Goal: Communication & Community: Answer question/provide support

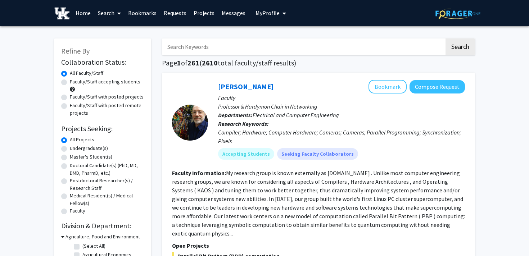
click at [229, 10] on link "Messages" at bounding box center [233, 12] width 31 height 25
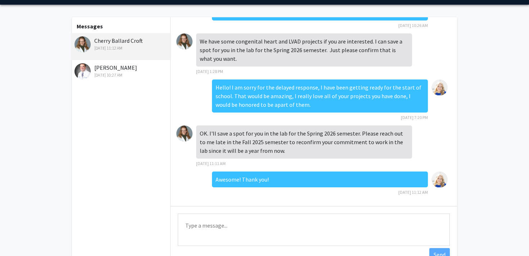
scroll to position [24, 0]
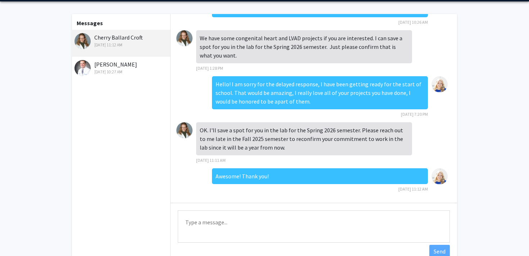
click at [205, 222] on textarea "Type a message" at bounding box center [314, 226] width 272 height 32
paste textarea "Hello [PERSON_NAME], I wanted to reach back out to confirm my spot in your lab …"
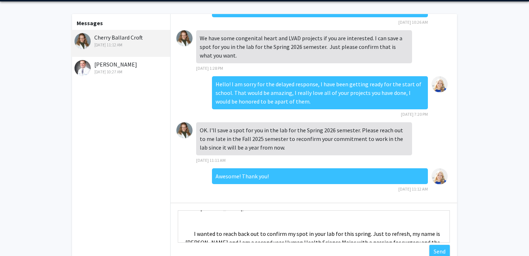
scroll to position [8, 0]
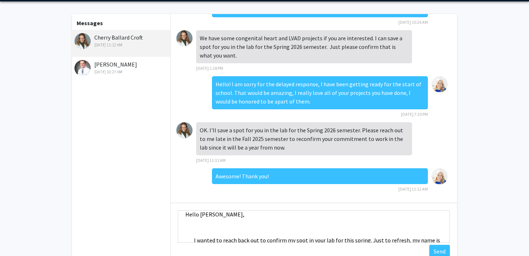
click at [214, 227] on textarea "Hello [PERSON_NAME], I wanted to reach back out to confirm my spot in your lab …" at bounding box center [314, 226] width 272 height 32
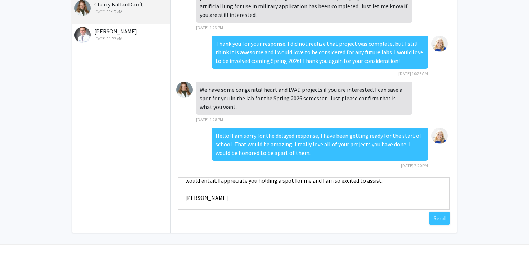
scroll to position [104, 0]
type textarea "Hello [PERSON_NAME], I wanted to reach back out to confirm my spot in your lab …"
click at [435, 220] on button "Send" at bounding box center [439, 218] width 21 height 13
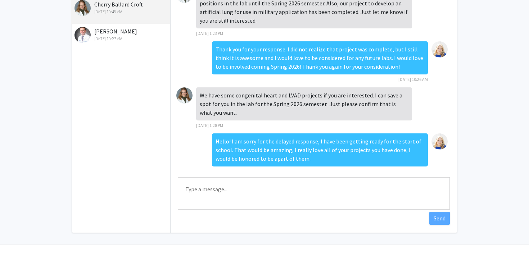
scroll to position [0, 0]
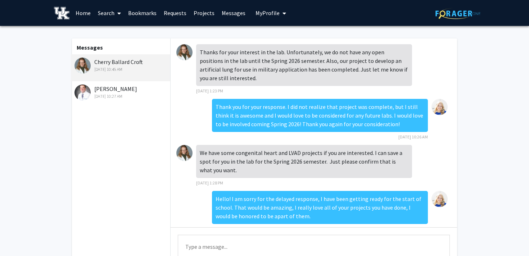
click at [86, 10] on link "Home" at bounding box center [83, 12] width 22 height 25
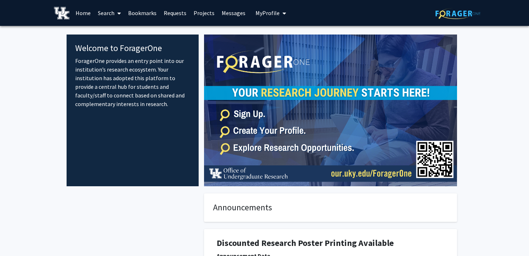
click at [259, 14] on span "My Profile" at bounding box center [267, 12] width 24 height 7
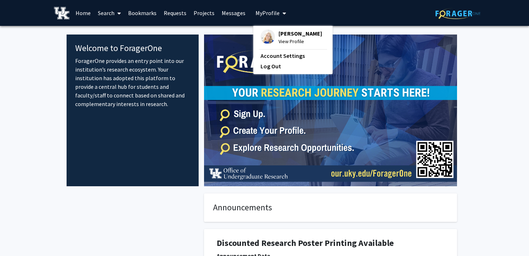
click at [287, 41] on span "View Profile" at bounding box center [300, 41] width 44 height 8
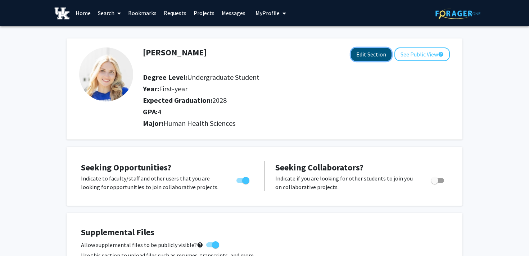
click at [382, 51] on button "Edit Section" at bounding box center [371, 54] width 41 height 13
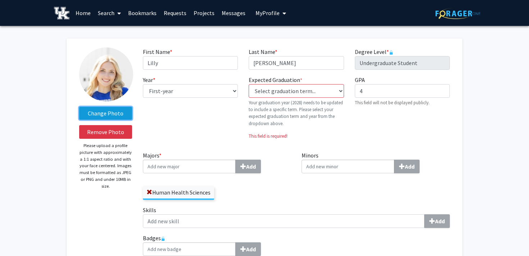
click at [109, 112] on label "Change Photo" at bounding box center [105, 113] width 53 height 13
click at [0, 0] on input "Change Photo" at bounding box center [0, 0] width 0 height 0
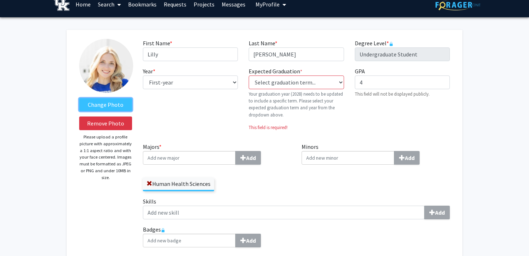
scroll to position [9, 0]
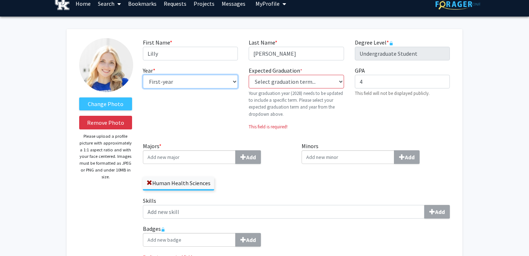
click at [235, 79] on select "--- First-year Sophomore Junior Senior Postbaccalaureate Certificate" at bounding box center [190, 82] width 95 height 14
select select "sophomore"
click at [143, 75] on select "--- First-year Sophomore Junior Senior Postbaccalaureate Certificate" at bounding box center [190, 82] width 95 height 14
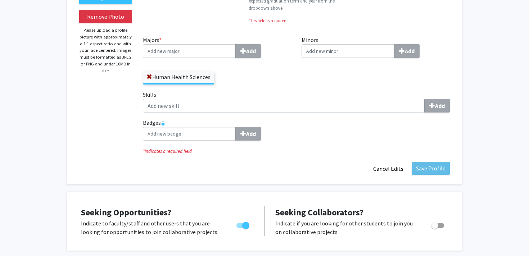
scroll to position [0, 0]
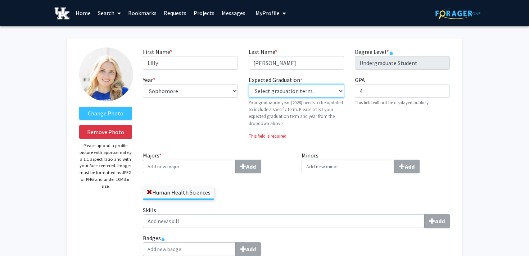
click at [337, 91] on select "Select graduation term... Previous: 2028 (Please select a specific term) Spring…" at bounding box center [296, 91] width 95 height 14
select select "42: spring_2028"
click at [249, 84] on select "Select graduation term... Previous: 2028 (Please select a specific term) Spring…" at bounding box center [296, 91] width 95 height 14
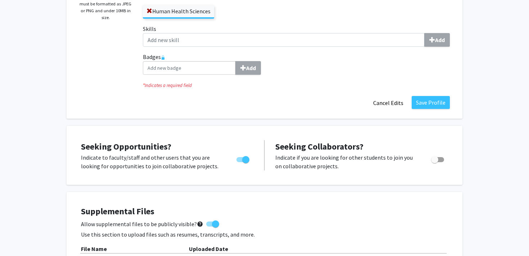
scroll to position [196, 0]
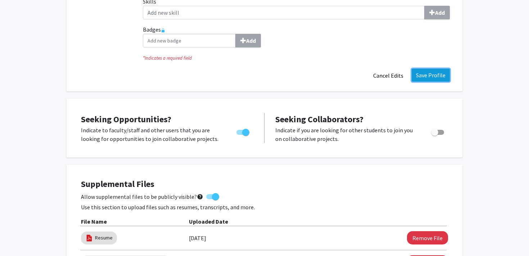
click at [431, 77] on button "Save Profile" at bounding box center [431, 75] width 38 height 13
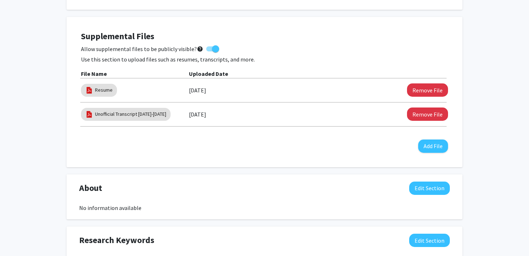
scroll to position [0, 0]
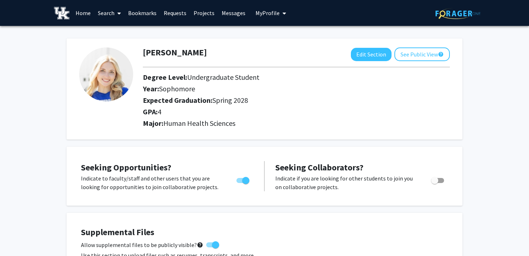
click at [227, 12] on link "Messages" at bounding box center [233, 12] width 31 height 25
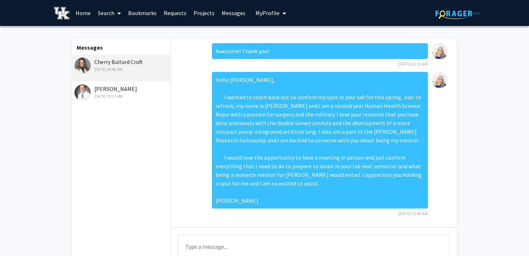
scroll to position [72, 0]
